Goal: Transaction & Acquisition: Purchase product/service

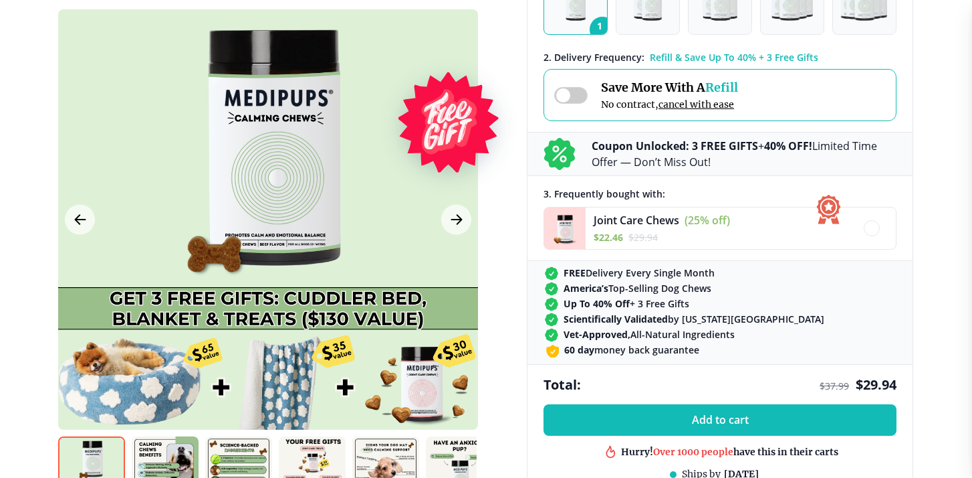
scroll to position [445, 0]
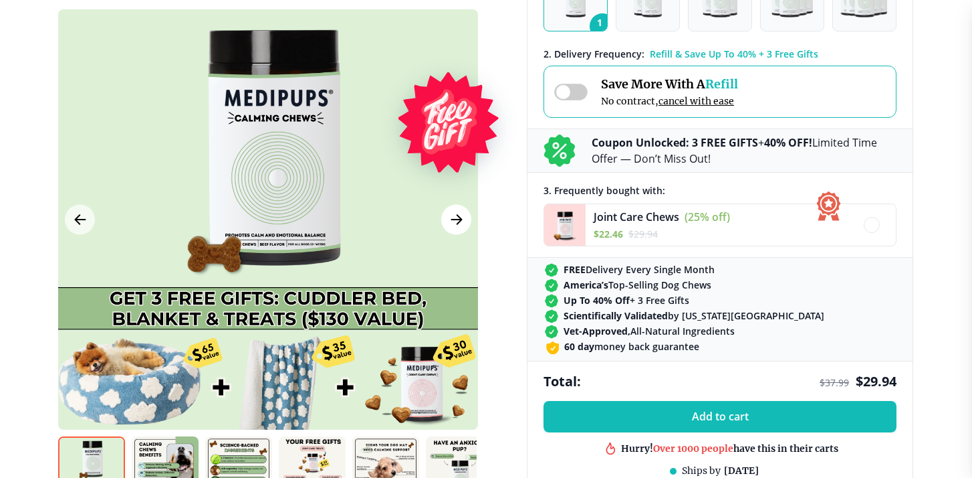
click at [457, 215] on icon "Next Image" at bounding box center [456, 219] width 10 height 9
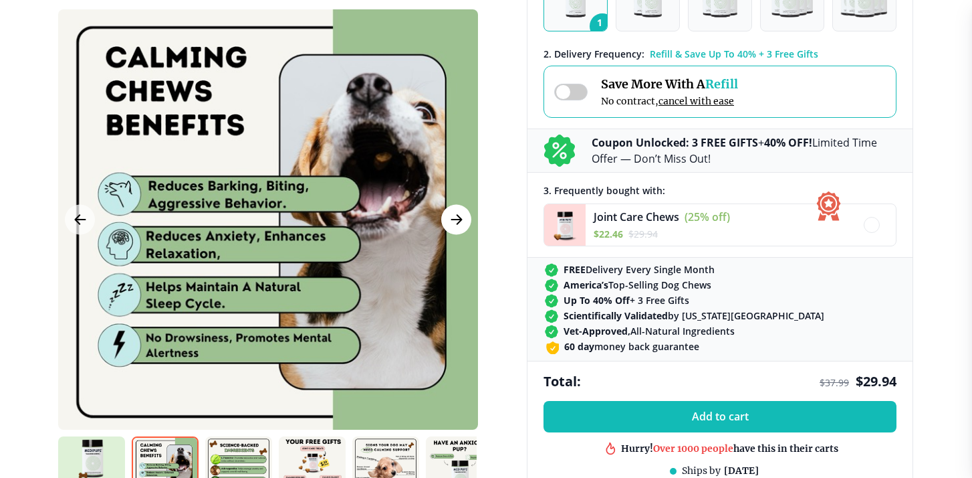
click at [457, 213] on icon "Next Image" at bounding box center [457, 219] width 16 height 17
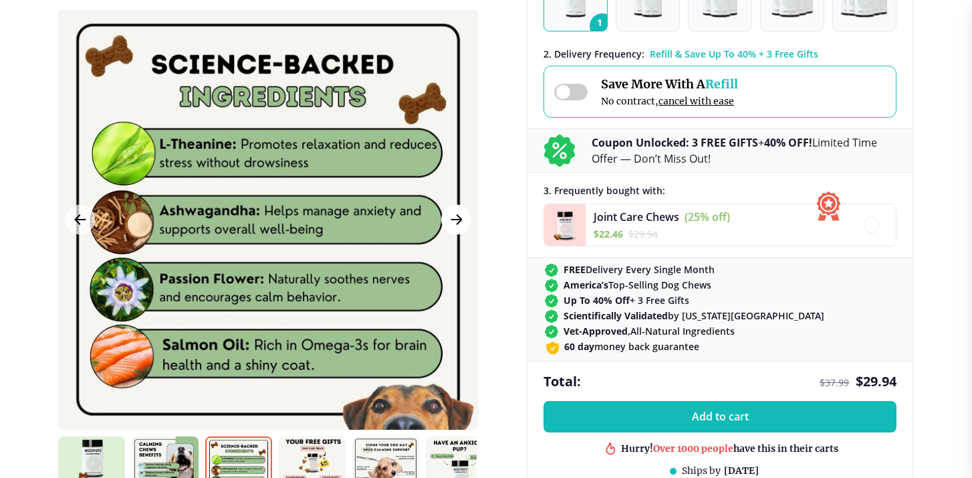
click at [459, 218] on icon "Next Image" at bounding box center [457, 219] width 16 height 17
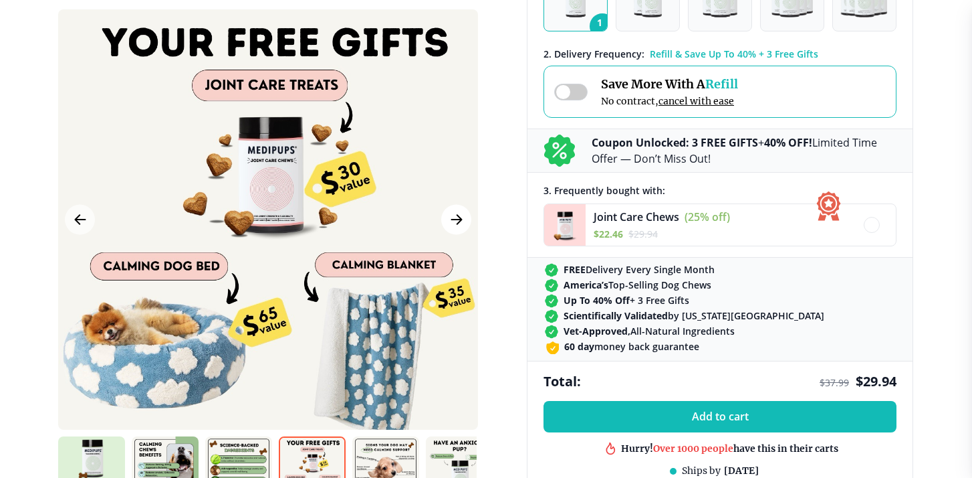
click at [459, 218] on icon "Next Image" at bounding box center [457, 219] width 16 height 17
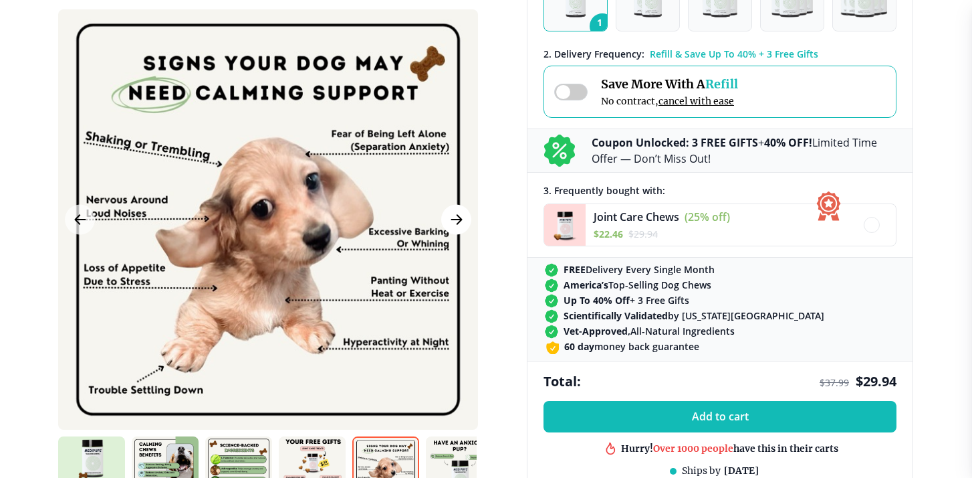
click at [460, 219] on icon "Next Image" at bounding box center [456, 219] width 10 height 9
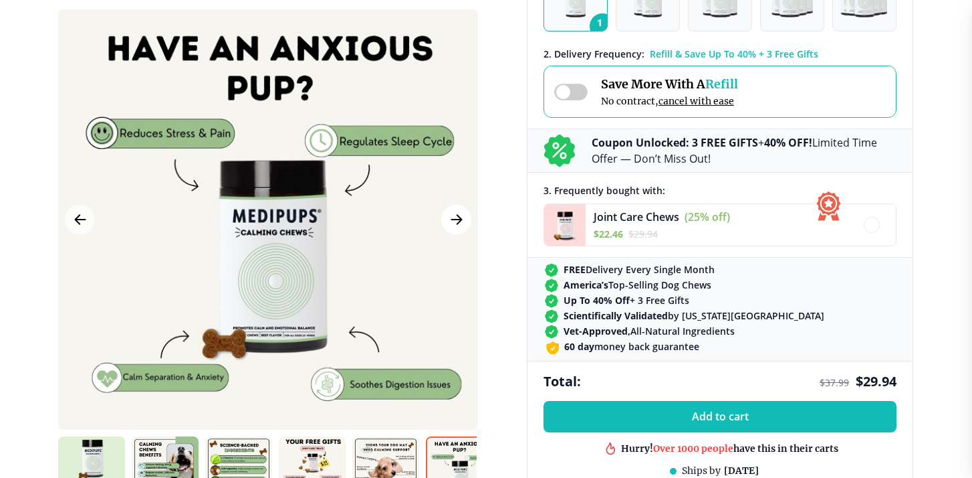
click at [460, 219] on icon "Next Image" at bounding box center [456, 219] width 10 height 9
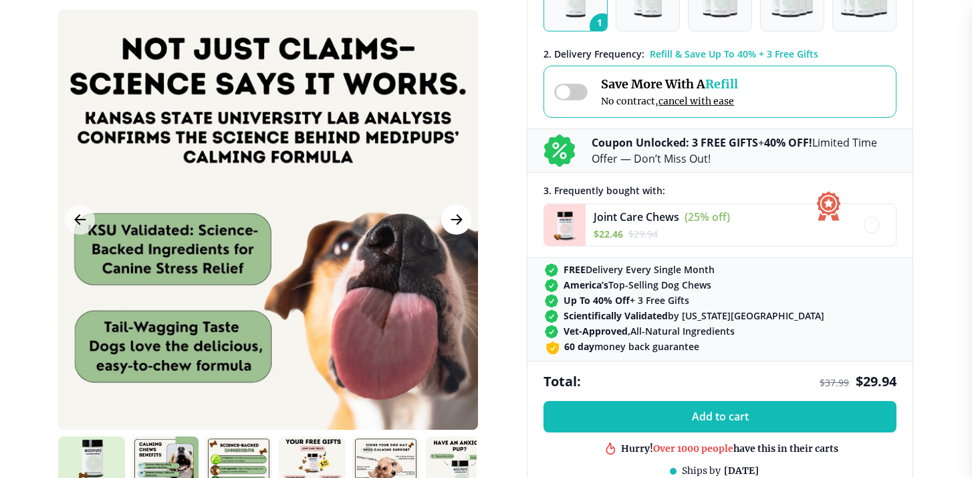
click at [468, 221] on button "Next Image" at bounding box center [456, 220] width 30 height 30
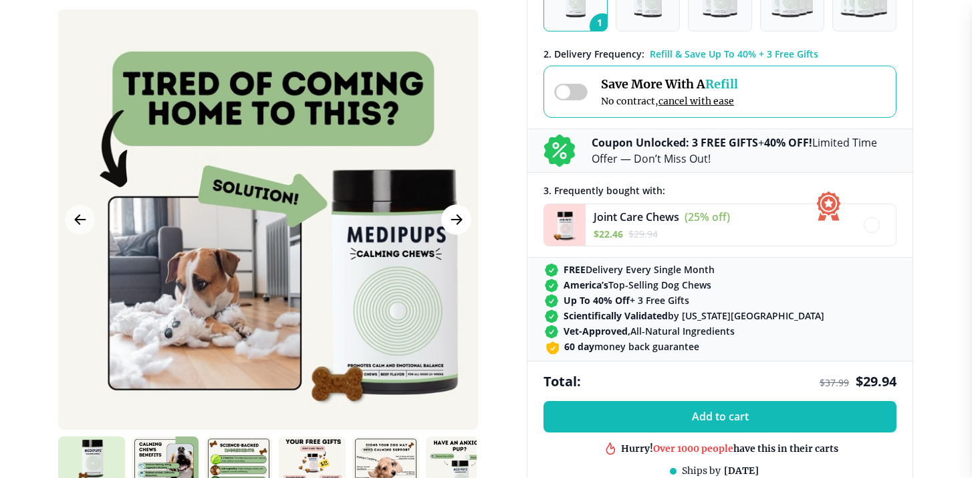
click at [468, 221] on button "Next Image" at bounding box center [456, 220] width 30 height 30
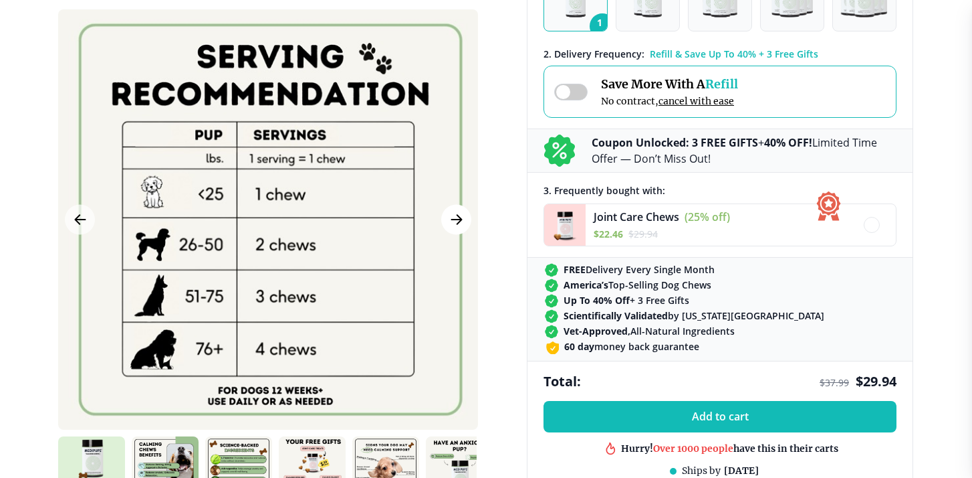
click at [468, 222] on button "Next Image" at bounding box center [456, 220] width 30 height 30
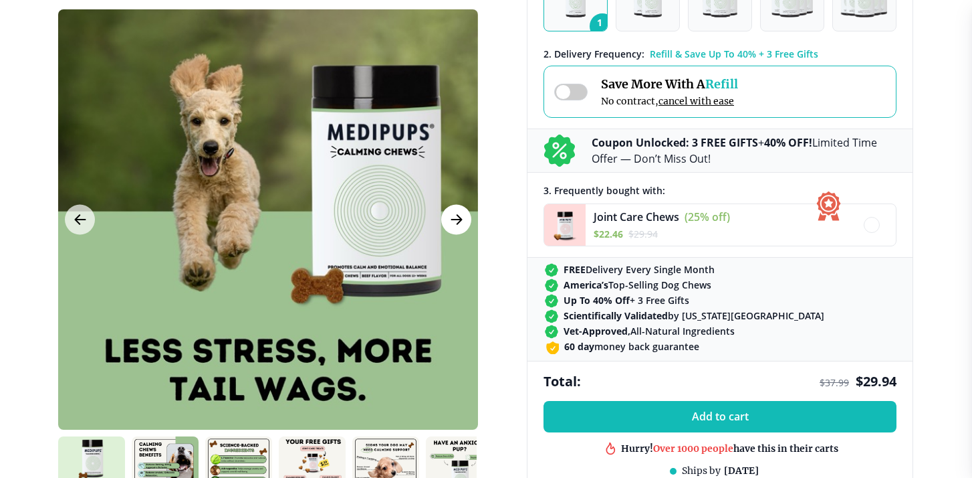
click at [468, 222] on button "Next Image" at bounding box center [456, 220] width 30 height 30
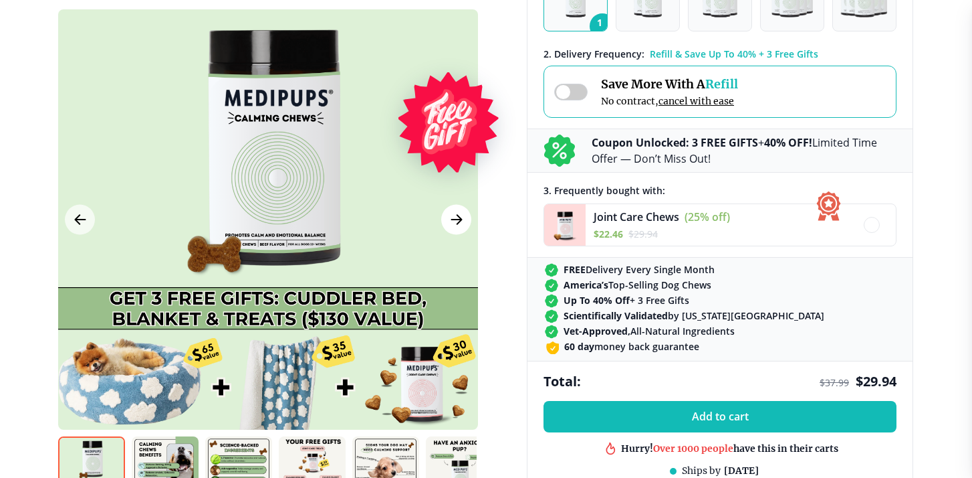
click at [468, 222] on button "Next Image" at bounding box center [456, 220] width 30 height 30
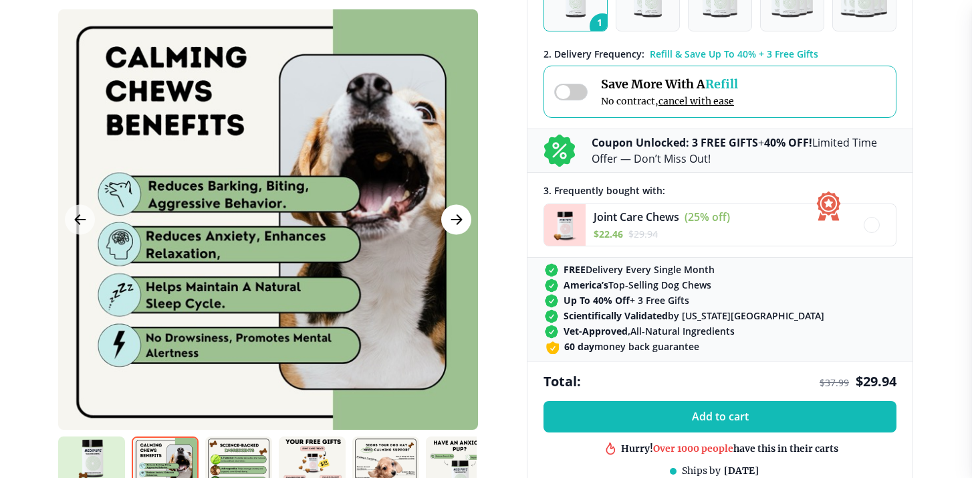
click at [468, 222] on button "Next Image" at bounding box center [456, 220] width 30 height 30
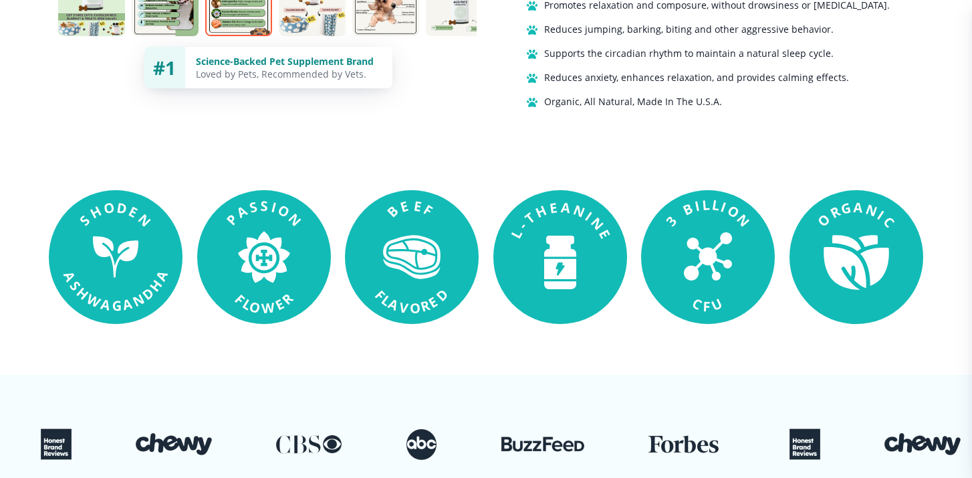
scroll to position [1119, 0]
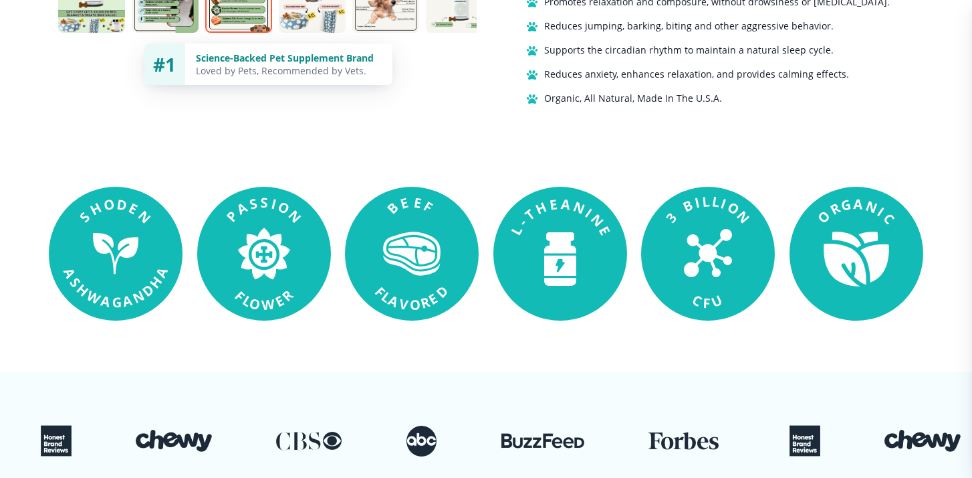
click at [554, 239] on icon at bounding box center [561, 242] width 99 height 86
click at [531, 241] on rect at bounding box center [561, 254] width 134 height 134
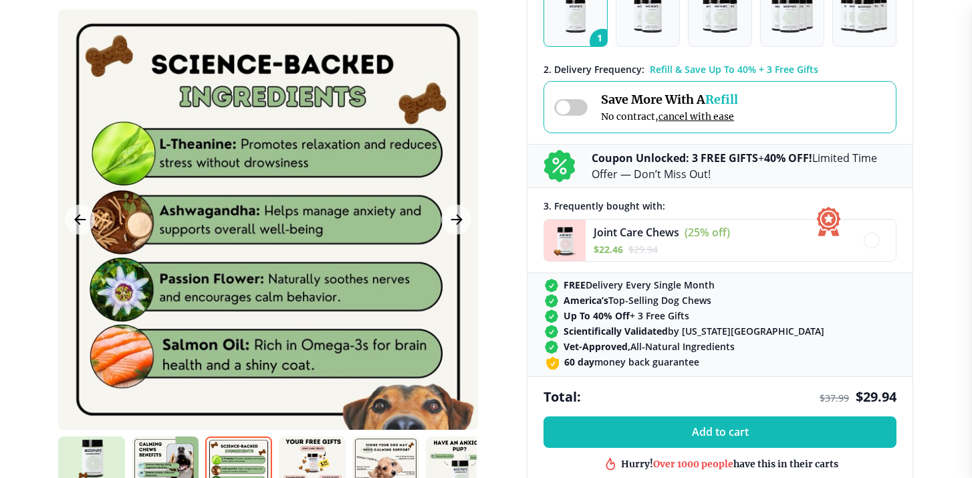
scroll to position [431, 0]
